Goal: Check status: Check status

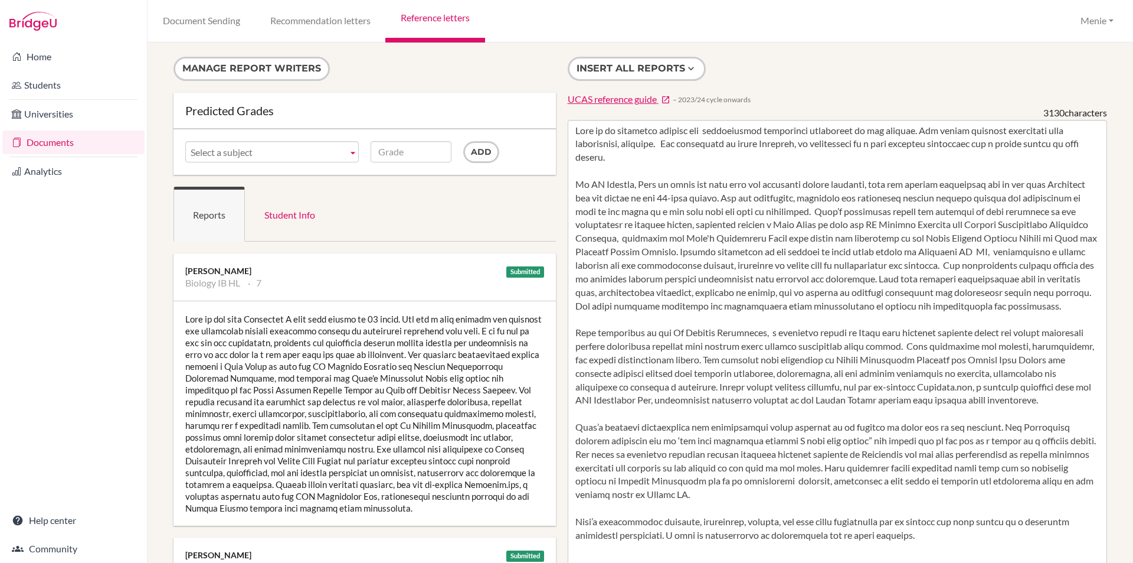
click at [50, 140] on link "Documents" at bounding box center [73, 142] width 142 height 24
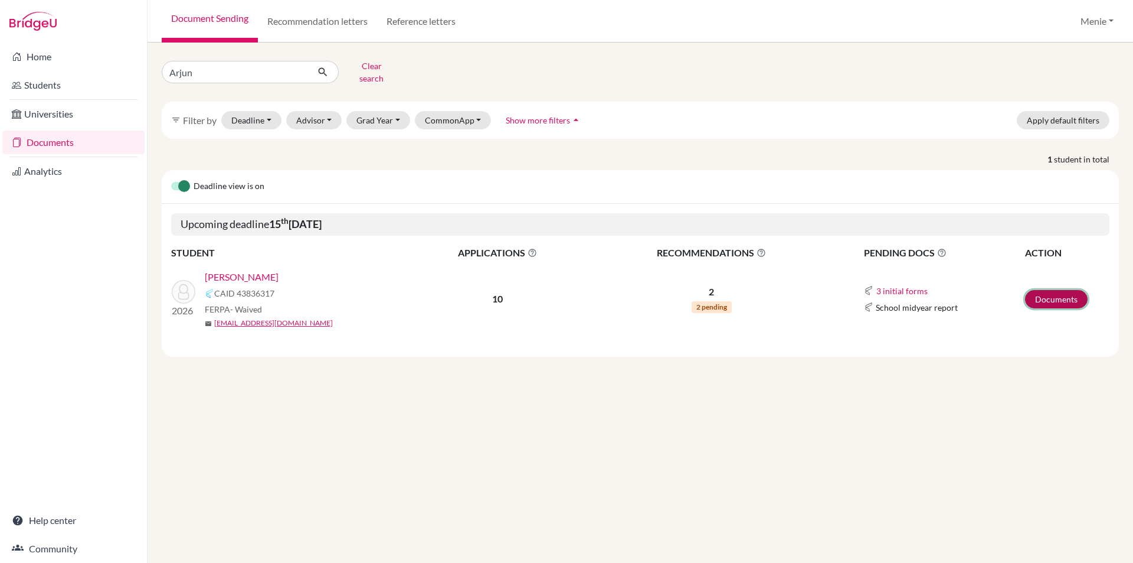
click at [1052, 290] on link "Documents" at bounding box center [1056, 299] width 63 height 18
